Goal: Book appointment/travel/reservation

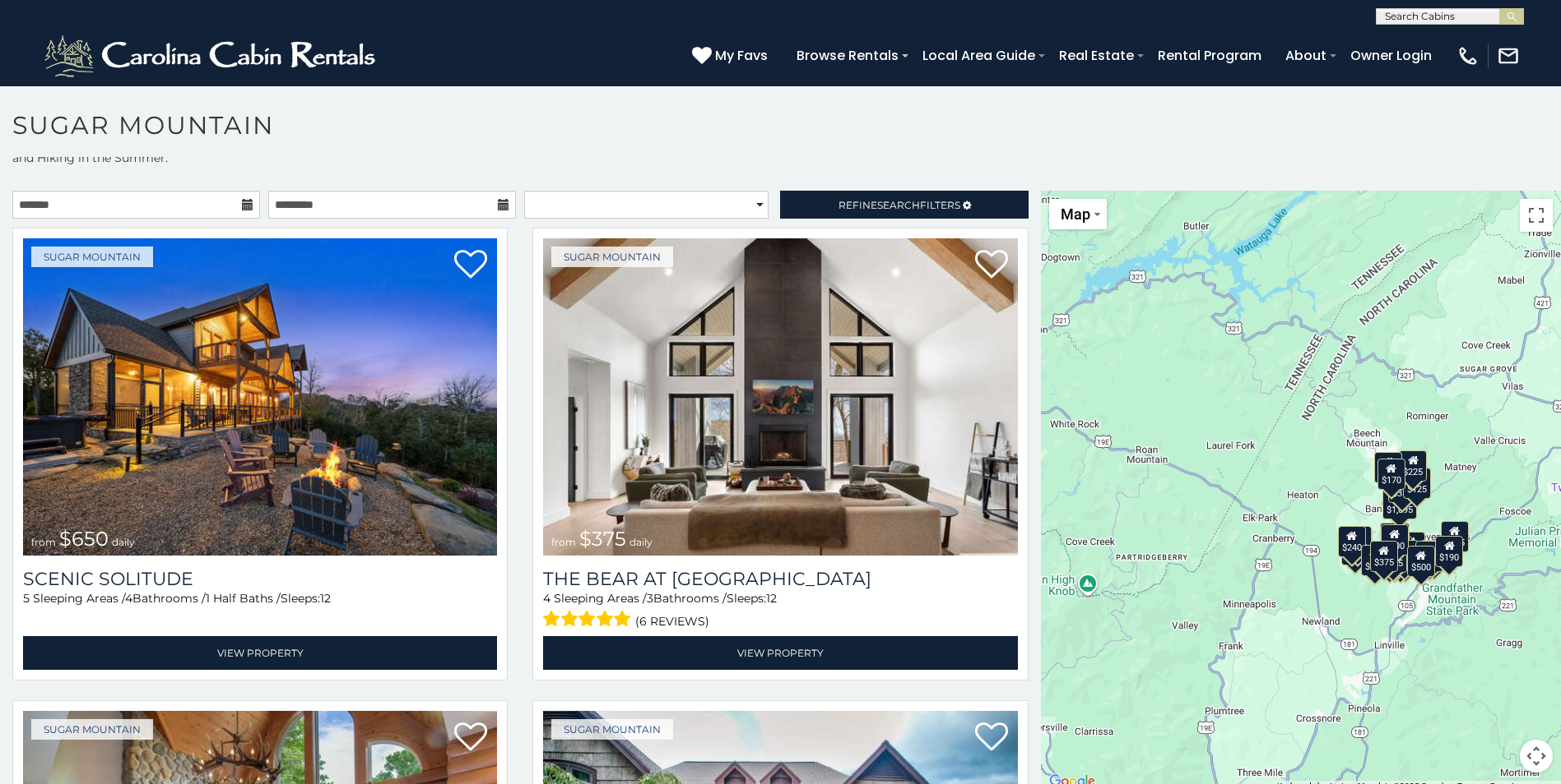
scroll to position [48, 0]
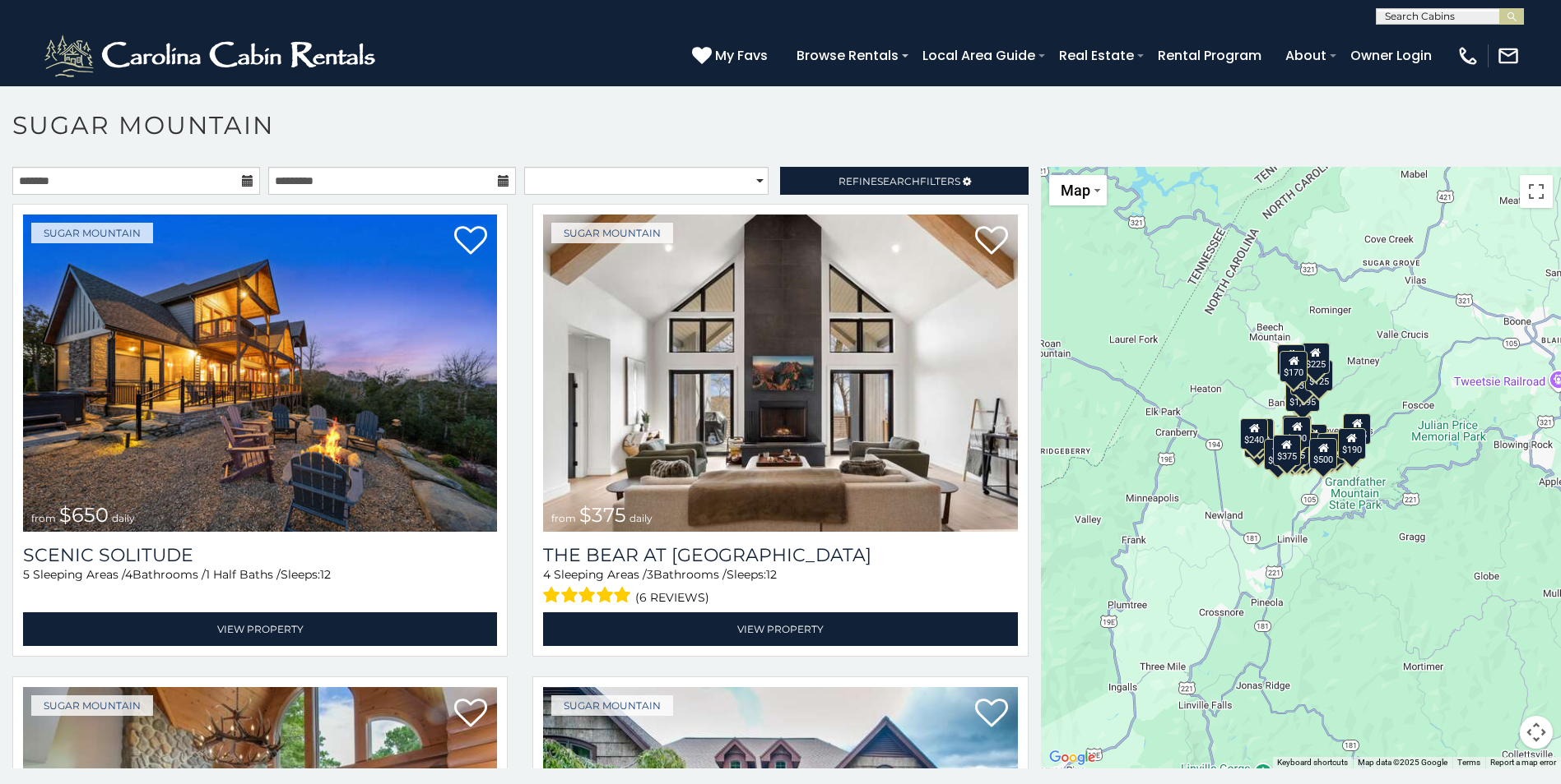
drag, startPoint x: 1396, startPoint y: 644, endPoint x: 1284, endPoint y: 555, distance: 143.1
click at [1284, 555] on div "$650 $375 $350 $350 $200 $375 $195 $265 $190 $175 $290 $155 $175 $345 $1,095 $1…" at bounding box center [1301, 467] width 520 height 602
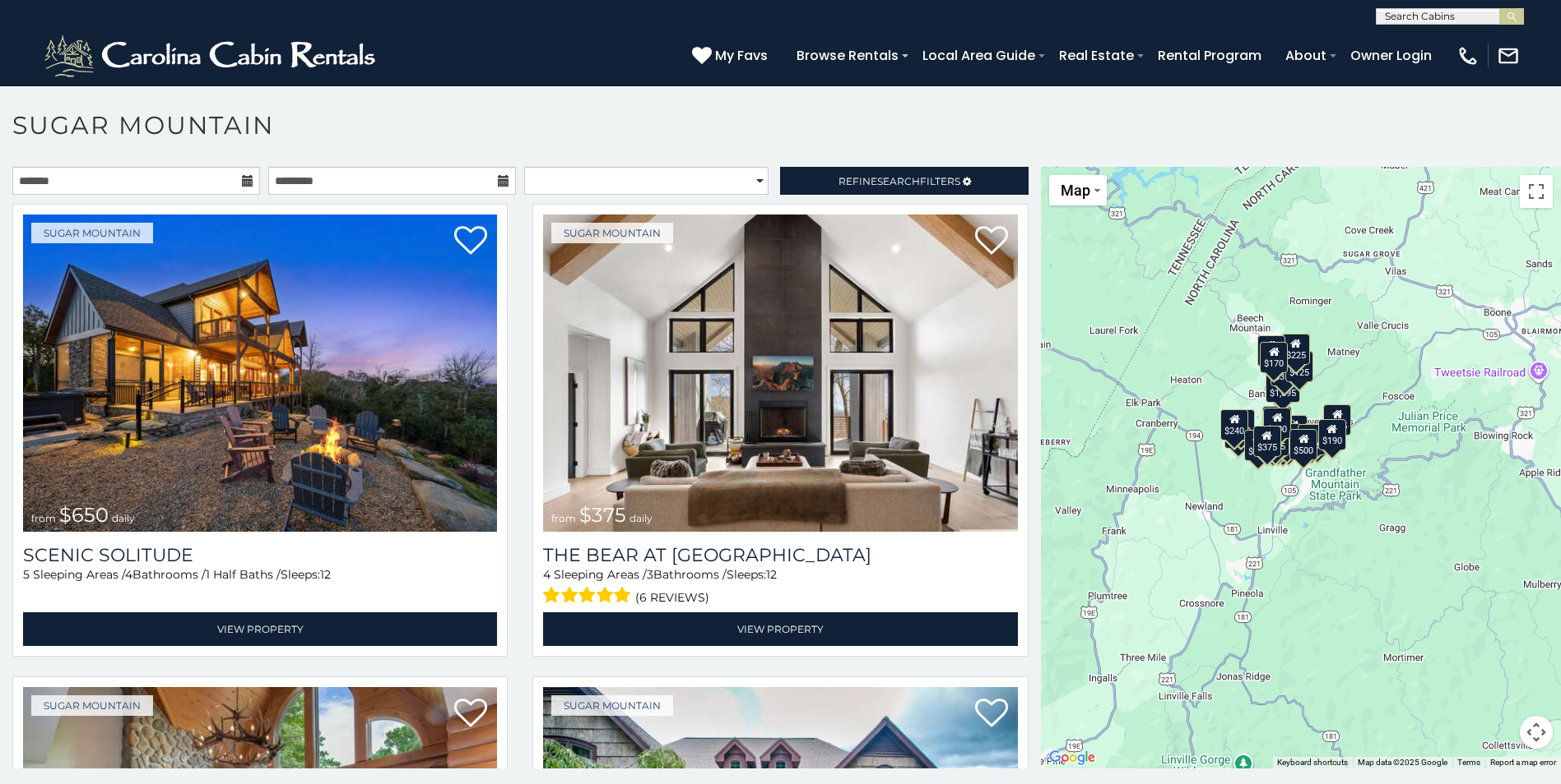
scroll to position [0, 0]
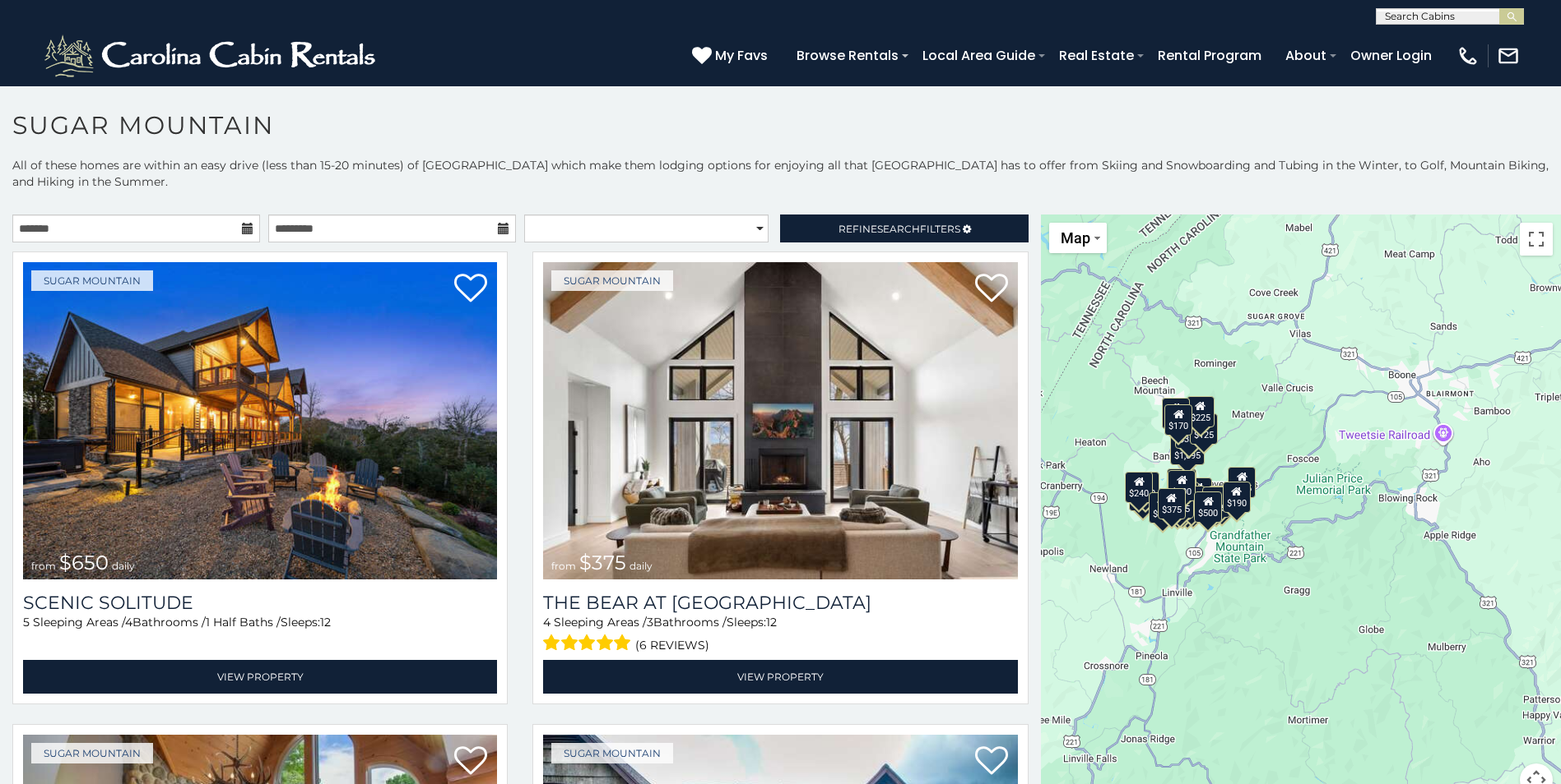
drag, startPoint x: 1403, startPoint y: 462, endPoint x: 1337, endPoint y: 479, distance: 68.2
click at [1308, 477] on div "$650 $375 $350 $350 $200 $375 $195 $265 $190 $175 $290 $155 $175 $345 $1,095 $1…" at bounding box center [1301, 515] width 520 height 602
click at [1533, 784] on html "**********" at bounding box center [780, 396] width 1561 height 794
click at [1527, 775] on button "Map camera controls" at bounding box center [1536, 780] width 33 height 33
click at [1479, 703] on button "Zoom in" at bounding box center [1495, 698] width 33 height 33
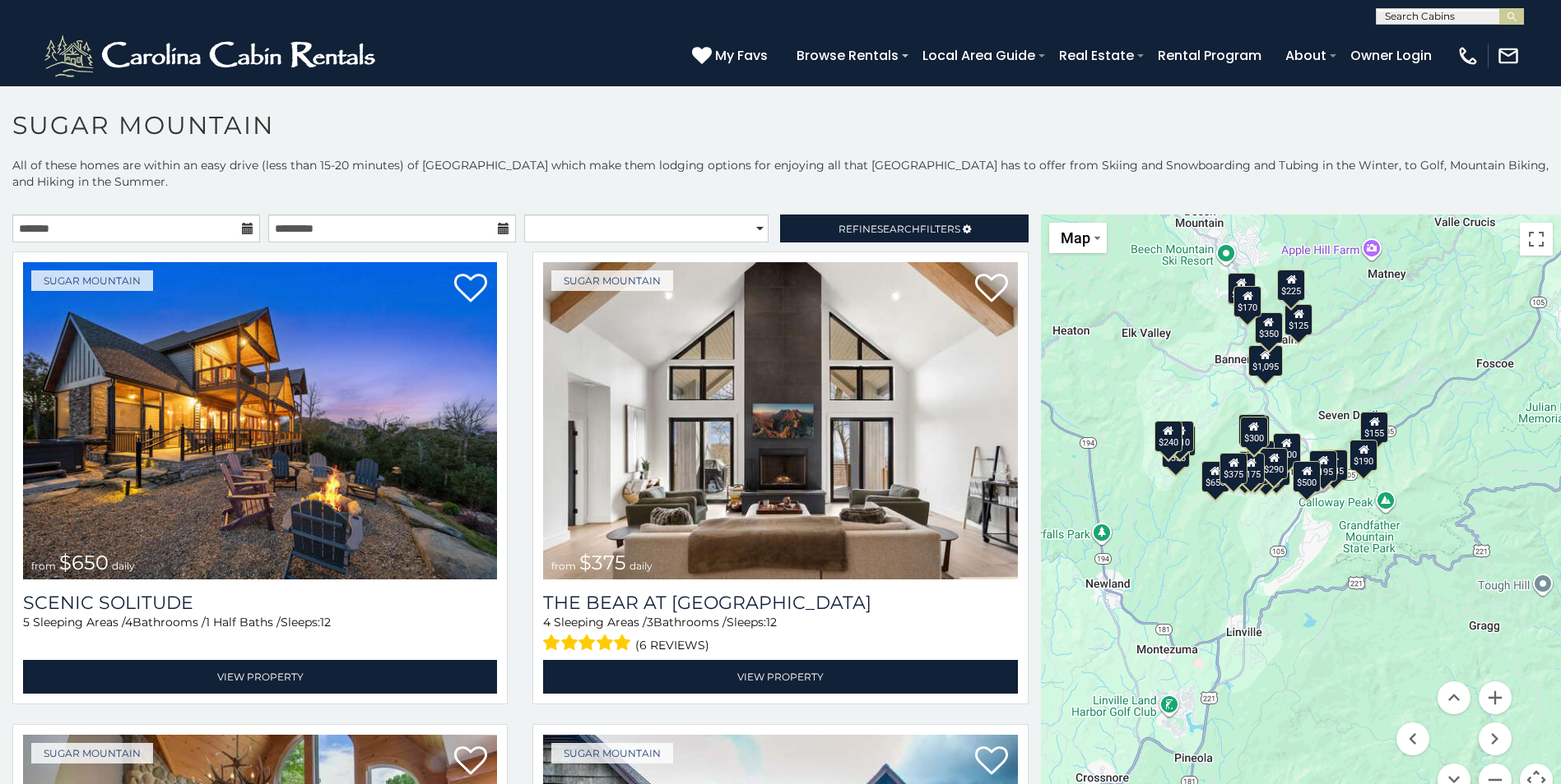
drag, startPoint x: 1367, startPoint y: 594, endPoint x: 1547, endPoint y: 555, distance: 184.2
click at [1547, 555] on div "$650 $375 $350 $350 $200 $375 $195 $265 $190 $175 $290 $155 $175 $345 $1,095 $1…" at bounding box center [1301, 515] width 520 height 602
click at [1487, 777] on button "Zoom out" at bounding box center [1495, 780] width 33 height 33
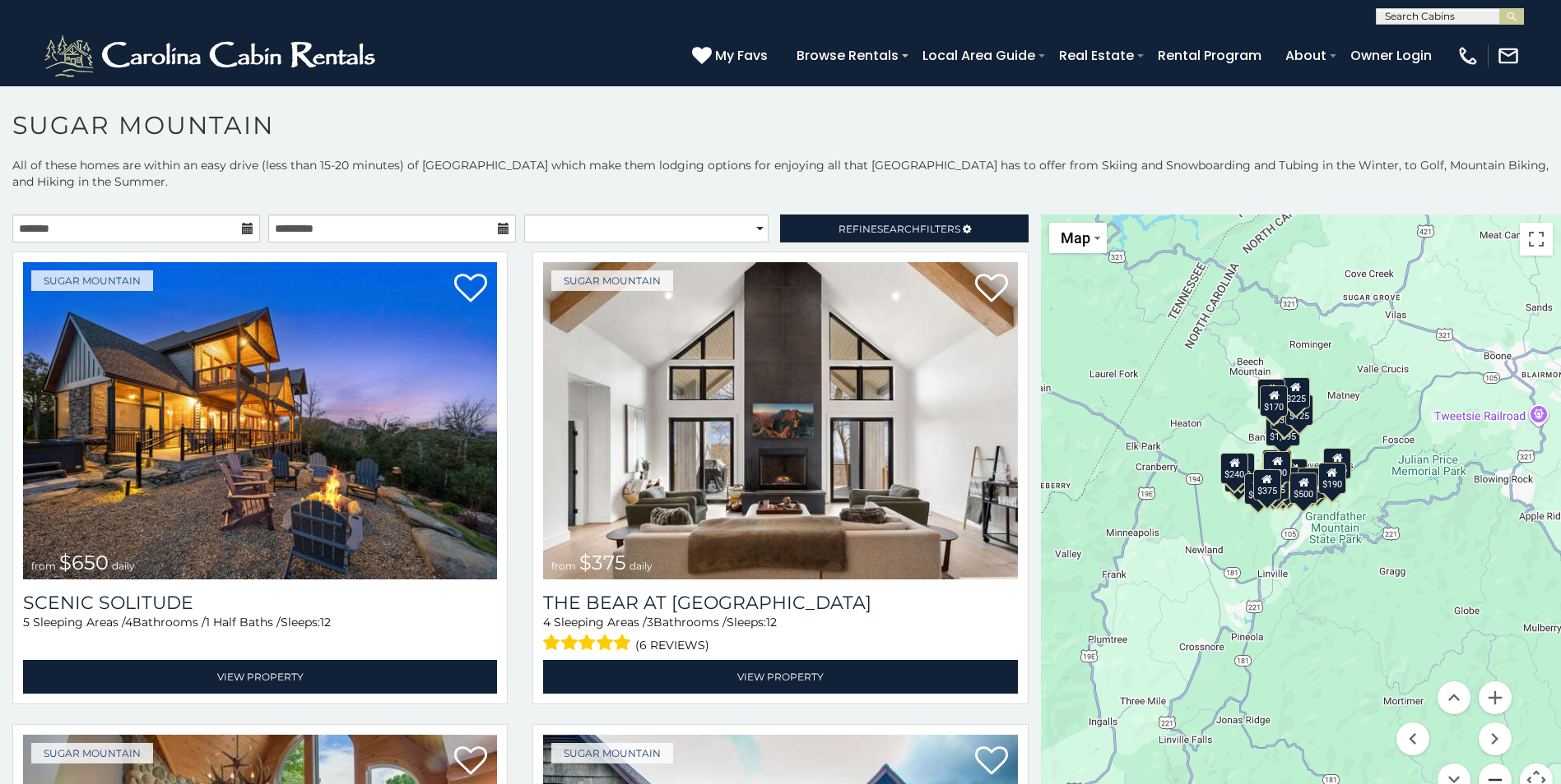
click at [1487, 777] on button "Zoom out" at bounding box center [1495, 780] width 33 height 33
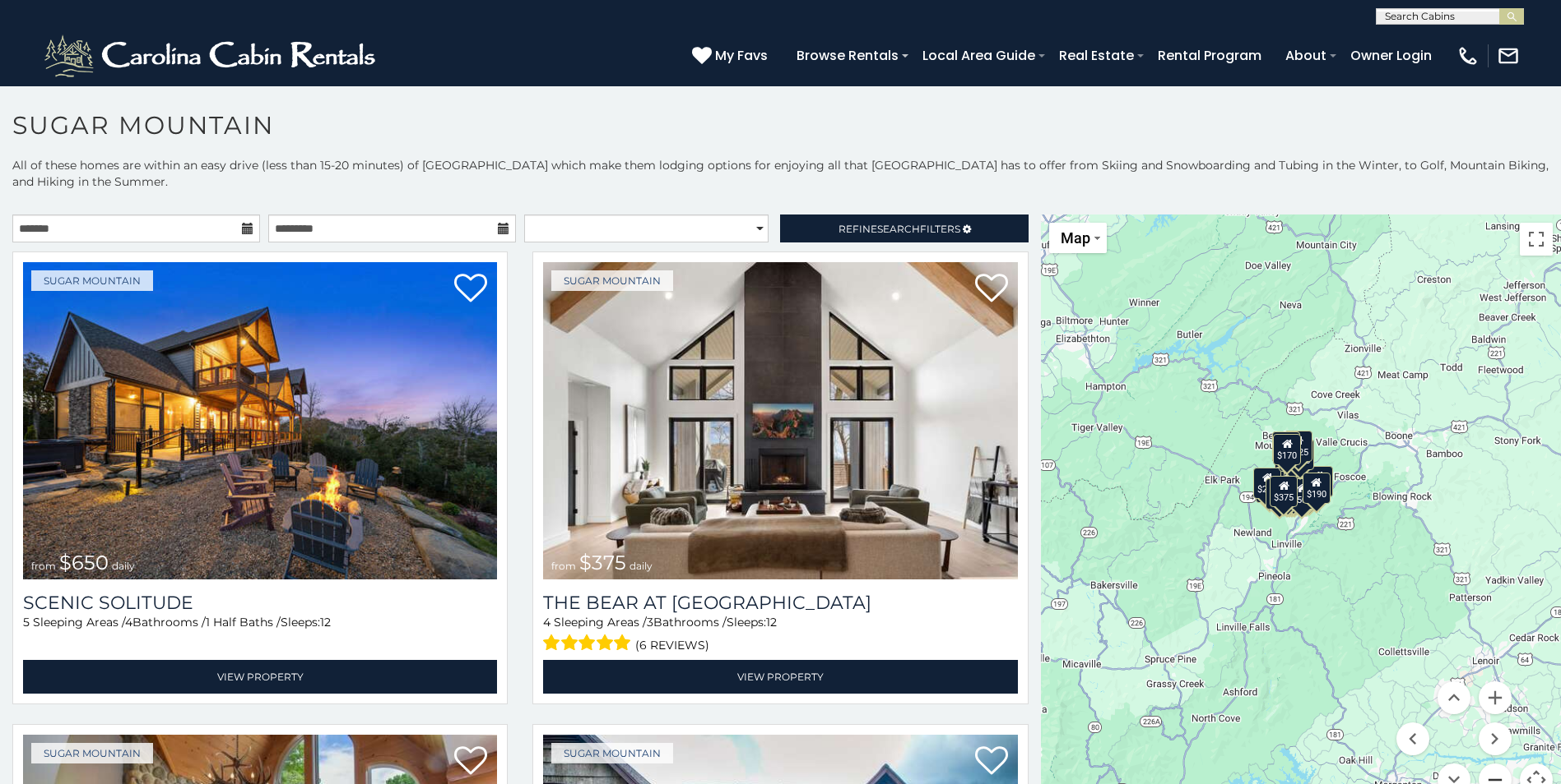
click at [1487, 777] on button "Zoom out" at bounding box center [1495, 780] width 33 height 33
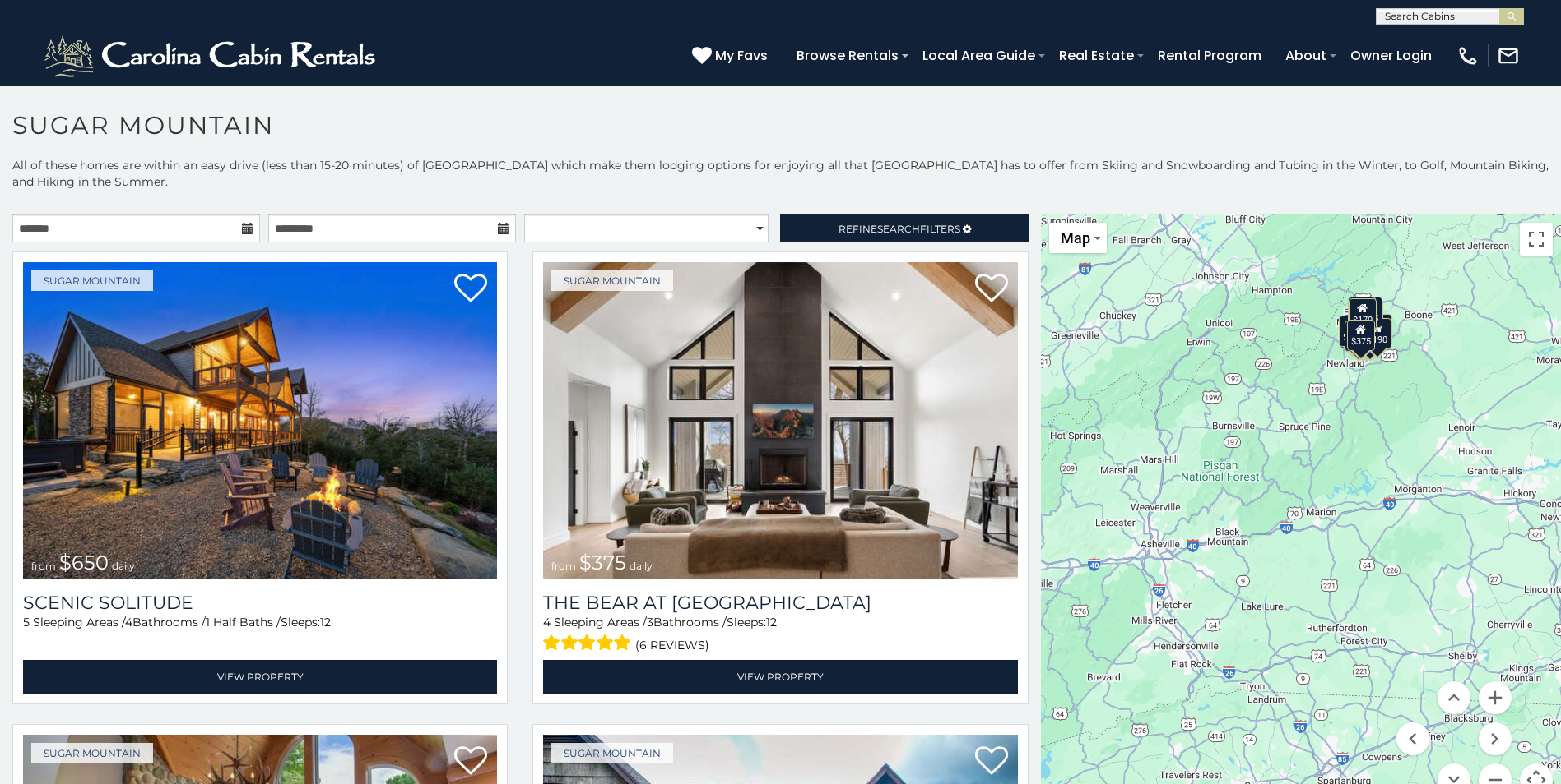
drag, startPoint x: 1459, startPoint y: 510, endPoint x: 1526, endPoint y: 348, distance: 175.3
click at [1526, 348] on div "$650 $375 $350 $350 $200 $375 $195 $265 $190 $175 $290 $155 $175 $345 $1,095 $1…" at bounding box center [1301, 515] width 520 height 602
click at [1482, 698] on button "Zoom in" at bounding box center [1495, 698] width 33 height 33
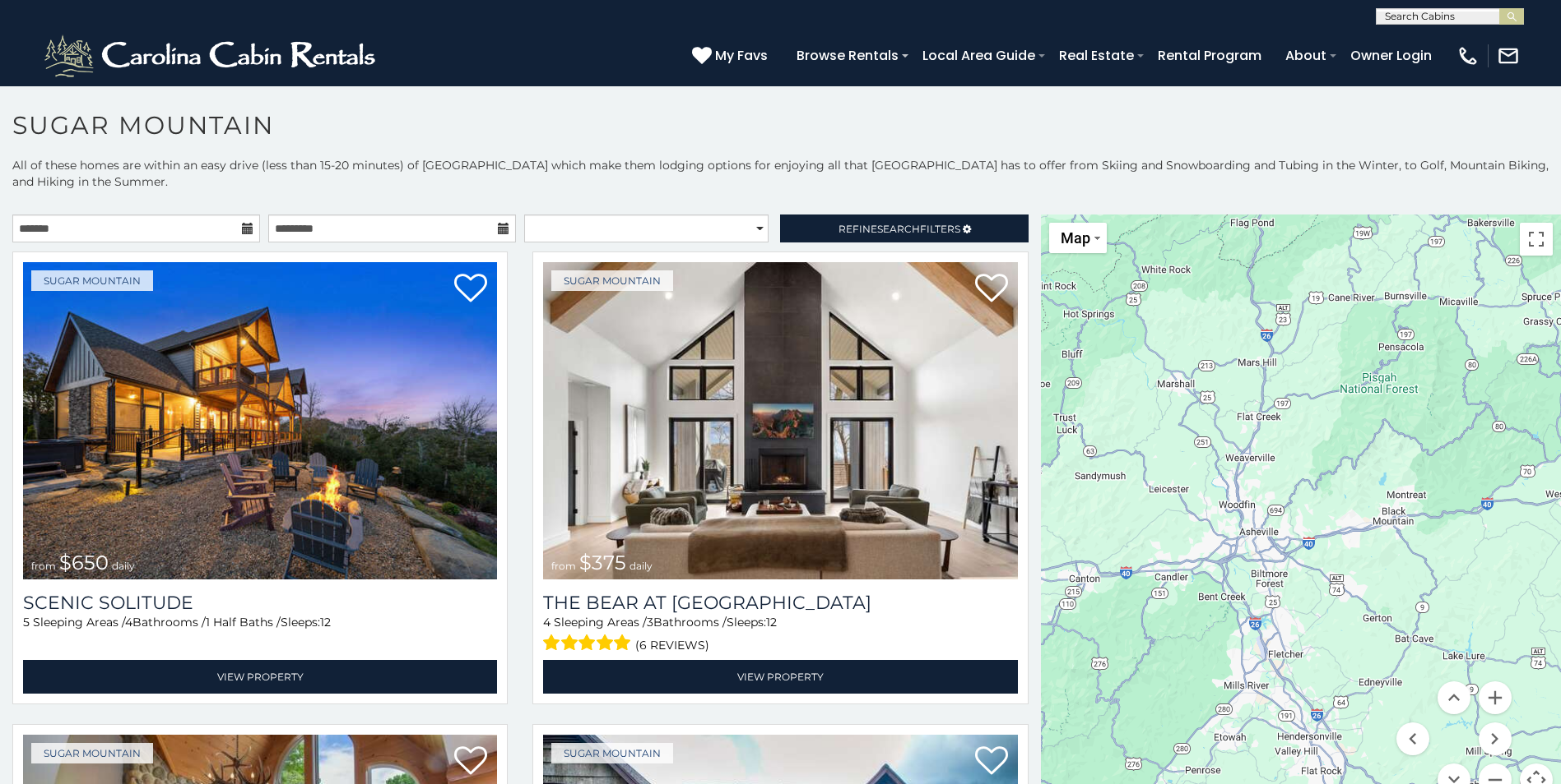
drag, startPoint x: 1257, startPoint y: 554, endPoint x: 1498, endPoint y: 513, distance: 244.5
click at [1498, 513] on div "$650 $375 $350 $350 $200 $375 $195 $265 $190 $175 $290 $155 $175 $345 $1,095 $1…" at bounding box center [1301, 515] width 520 height 602
click at [1269, 424] on div "$650 $375 $350 $350 $200 $375 $195 $265 $190 $175 $290 $155 $175 $345 $1,095 $1…" at bounding box center [1301, 515] width 520 height 602
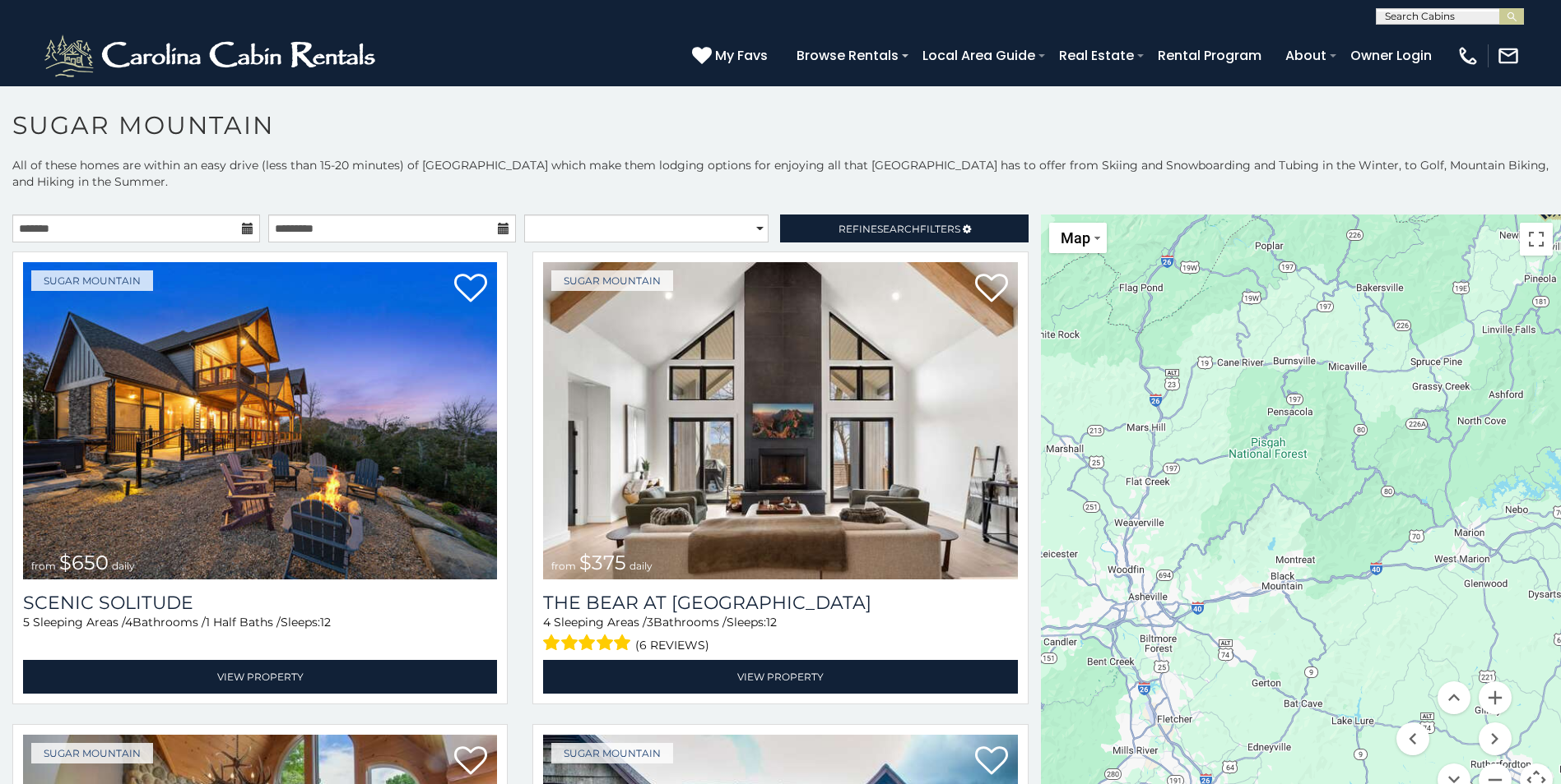
drag, startPoint x: 1323, startPoint y: 454, endPoint x: 1119, endPoint y: 775, distance: 380.3
click at [1109, 779] on div "$650 $375 $350 $350 $200 $375 $195 $265 $190 $175 $290 $155 $175 $345 $1,095 $1…" at bounding box center [1301, 515] width 520 height 602
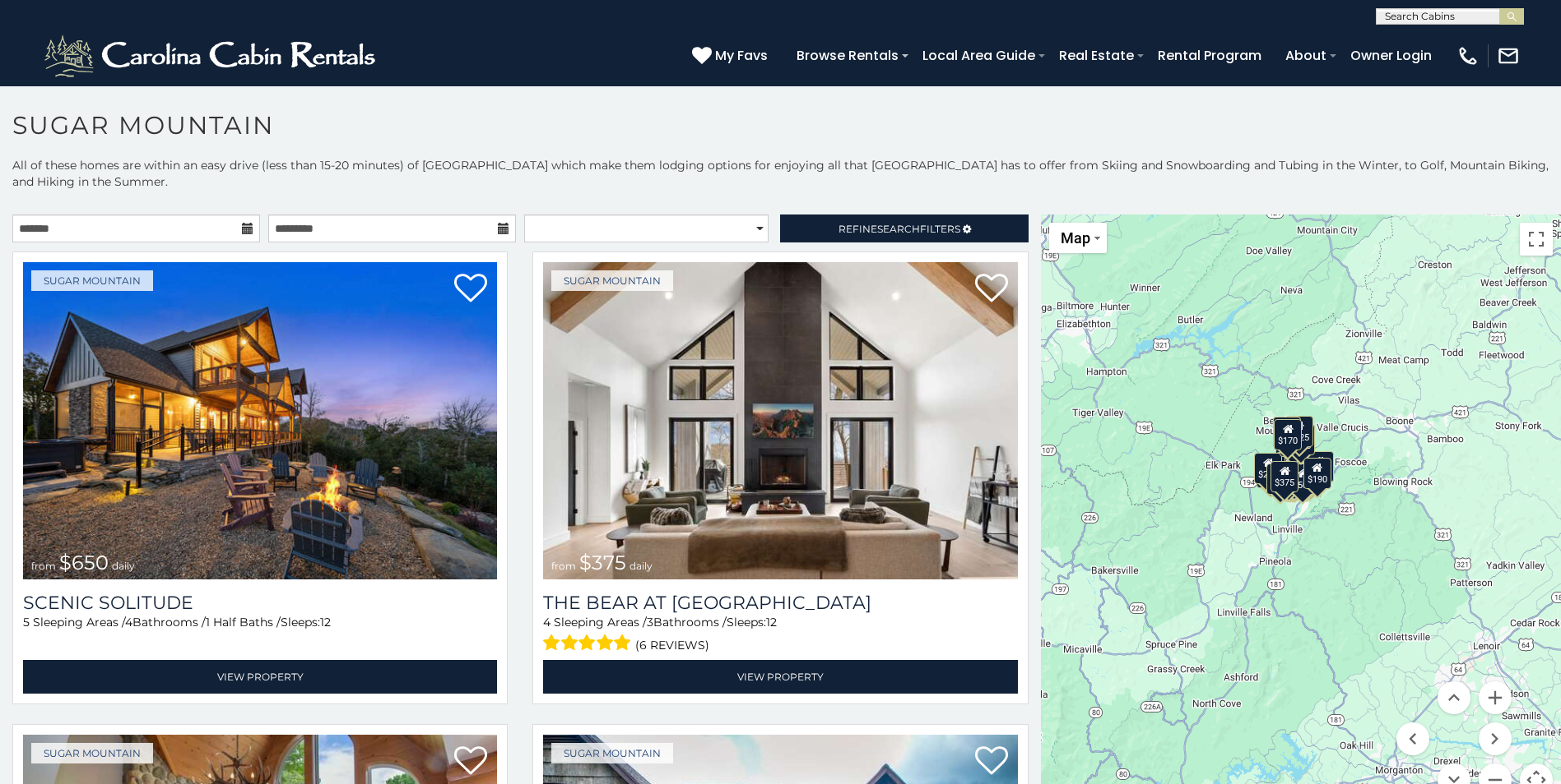
drag, startPoint x: 1232, startPoint y: 741, endPoint x: 1256, endPoint y: 451, distance: 291.0
click at [1254, 453] on div "$240" at bounding box center [1267, 468] width 28 height 32
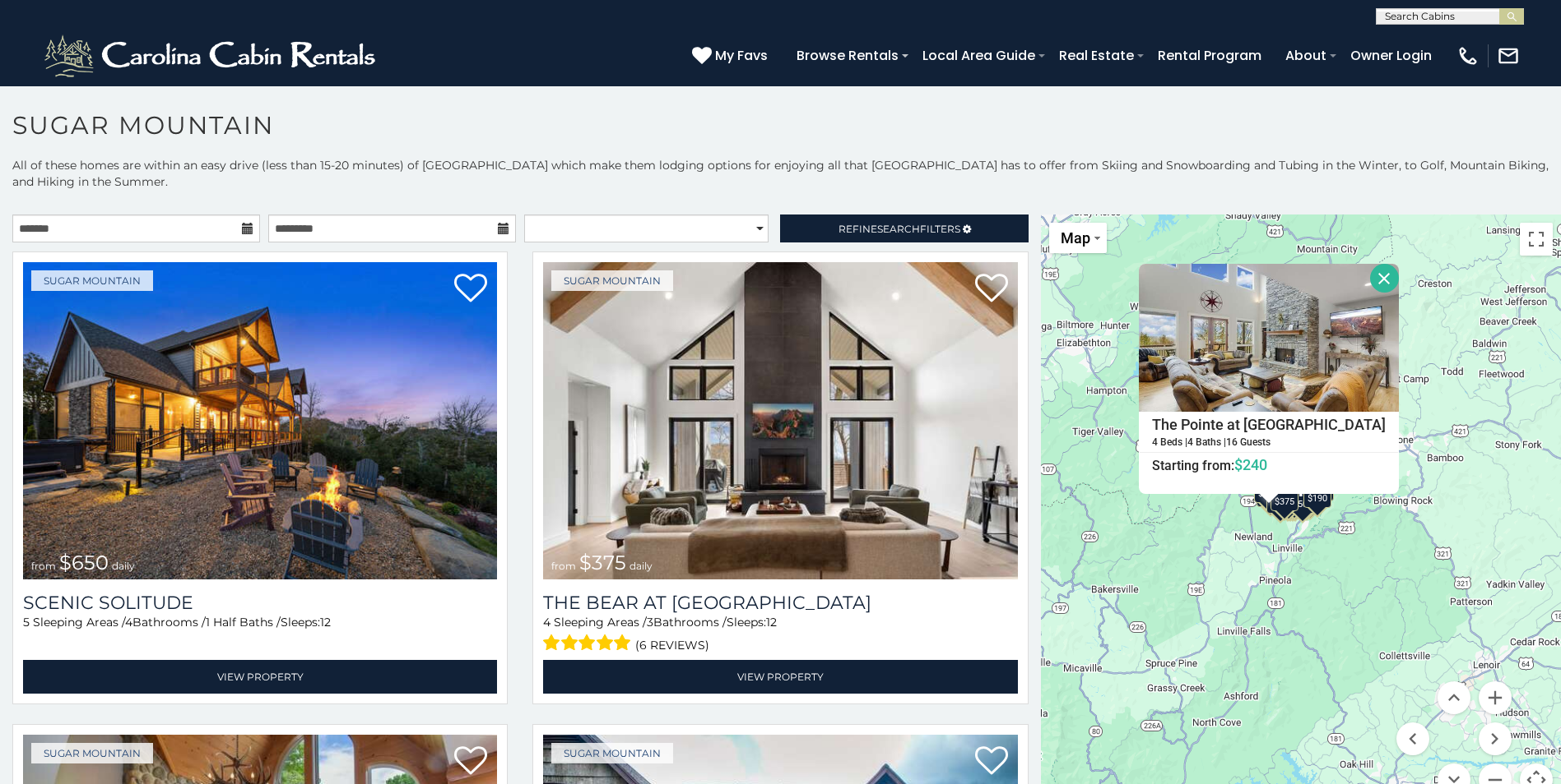
click at [1283, 517] on div "$650 $375 $350 $350 $200 $375 $195 $265 $190 $175 $290 $155 $175 $345 $1,095 $1…" at bounding box center [1301, 515] width 520 height 602
click at [1369, 283] on button "Close" at bounding box center [1384, 279] width 29 height 29
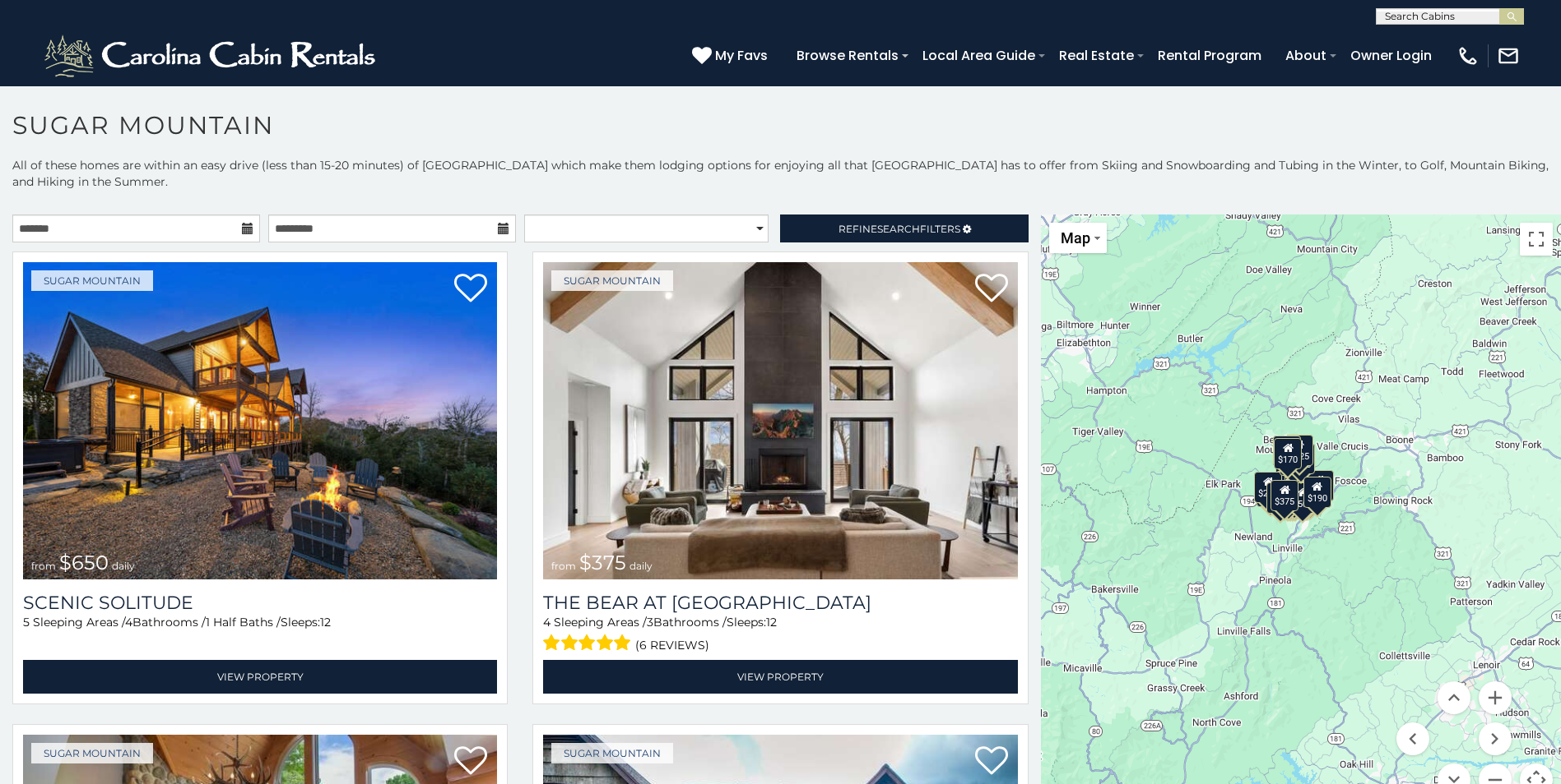
click at [1305, 508] on div "$190" at bounding box center [1316, 492] width 28 height 32
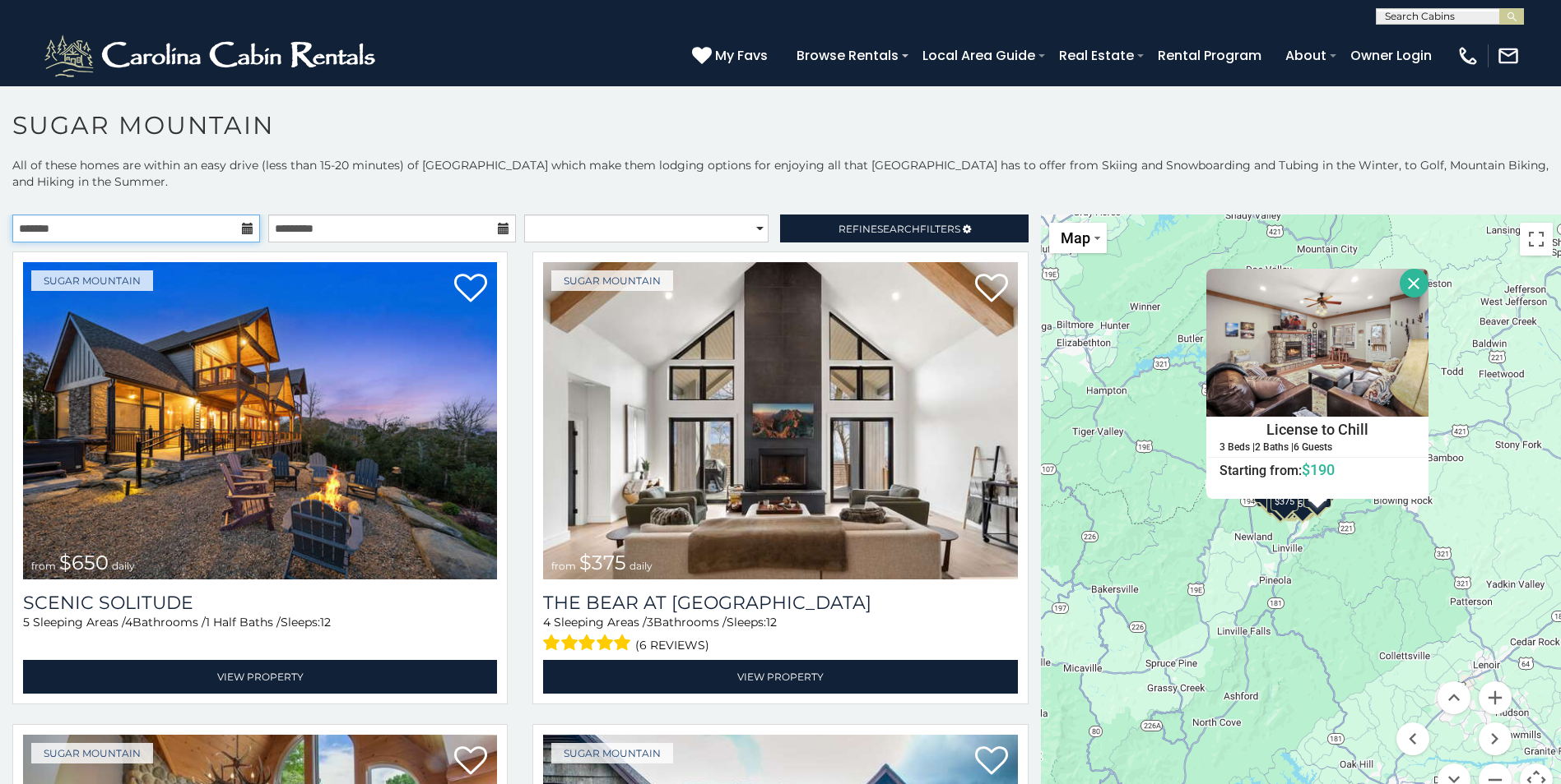
click at [213, 225] on input "text" at bounding box center [136, 228] width 248 height 28
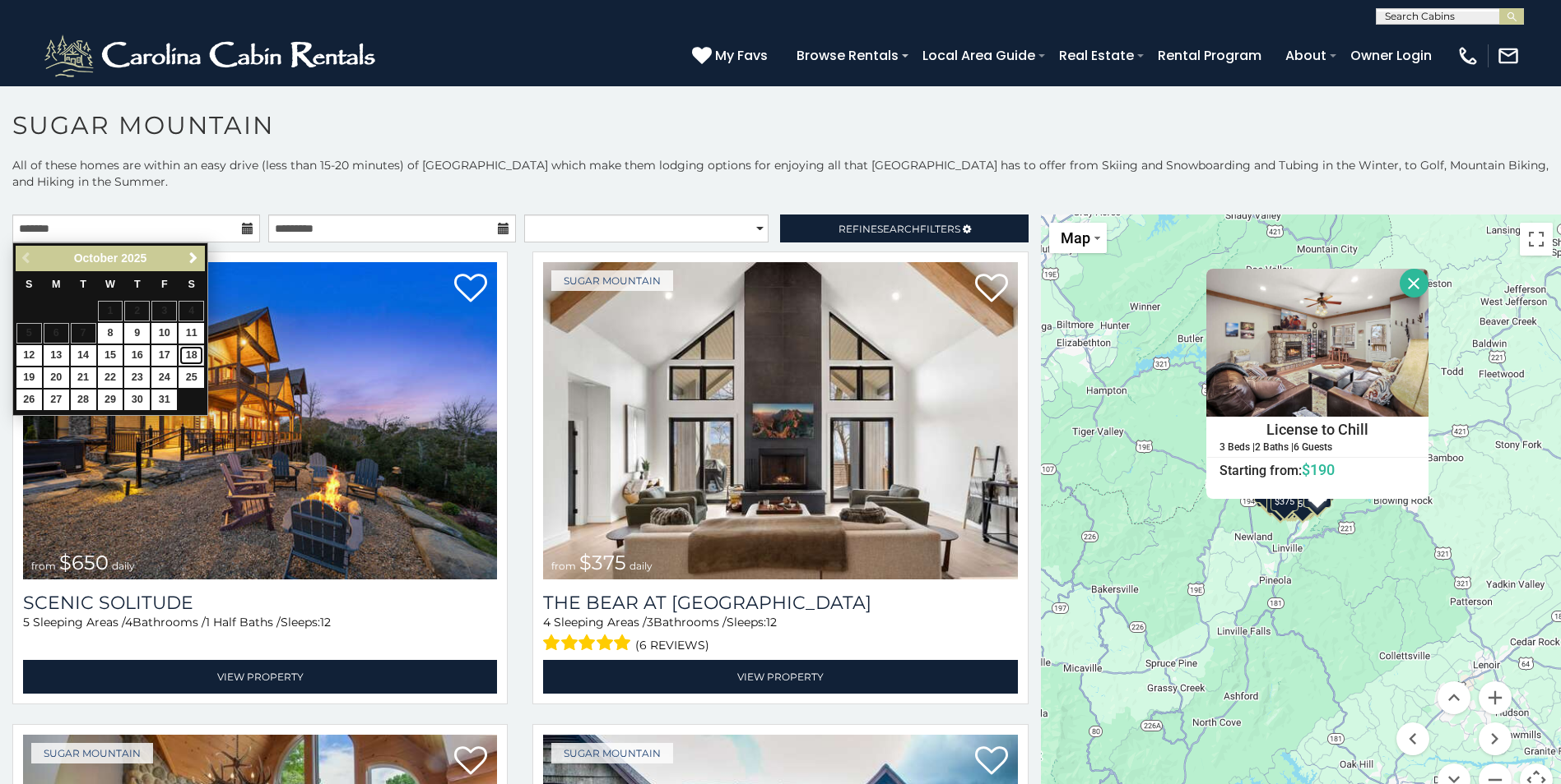
click at [195, 359] on link "18" at bounding box center [191, 355] width 26 height 20
type input "**********"
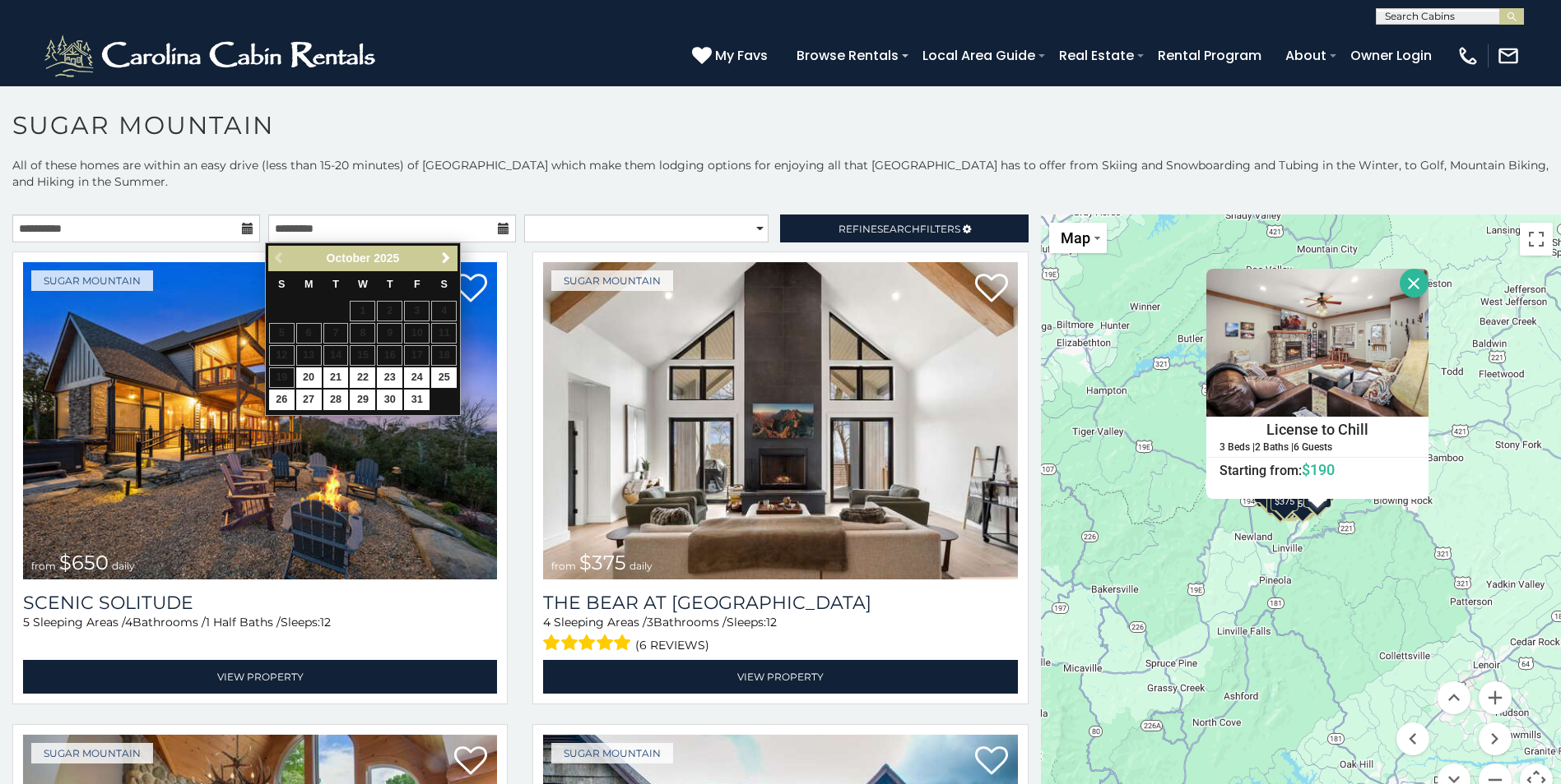
click at [284, 376] on table "S M T W T F S 1 2 3 4 5 6 7 8 9 10 11 12 13 14 15 16 17 18 19 20 21 22 23 24 25…" at bounding box center [363, 341] width 190 height 141
click at [303, 376] on link "20" at bounding box center [308, 377] width 26 height 20
type input "**********"
